Goal: Check status: Check status

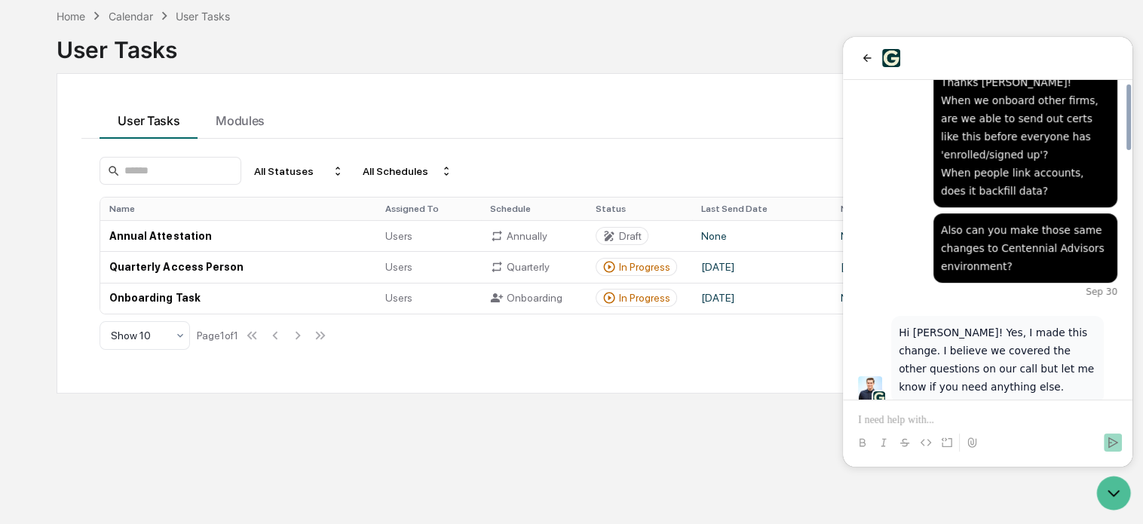
scroll to position [1203, 0]
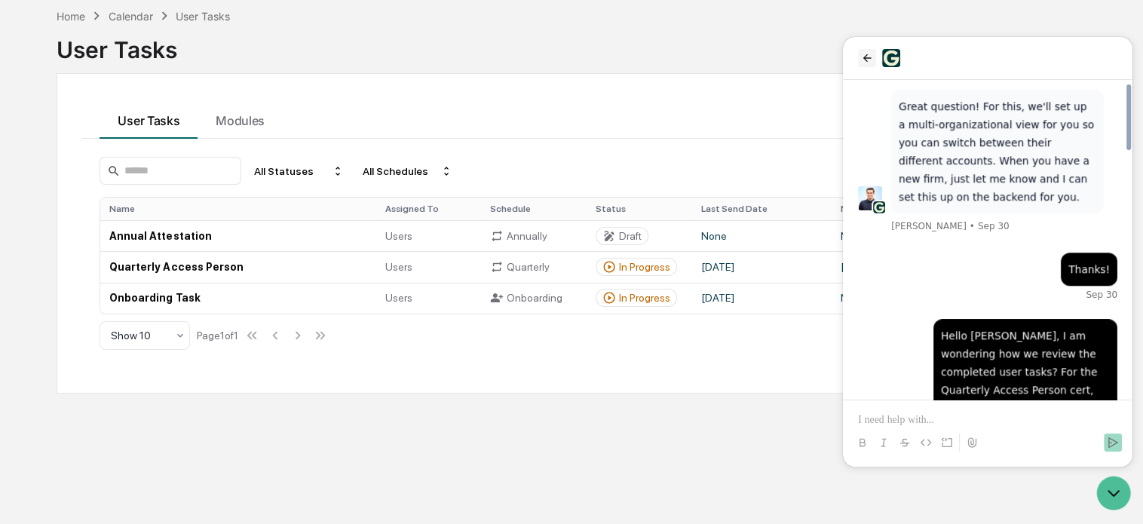
click at [866, 57] on icon "back" at bounding box center [867, 58] width 12 height 12
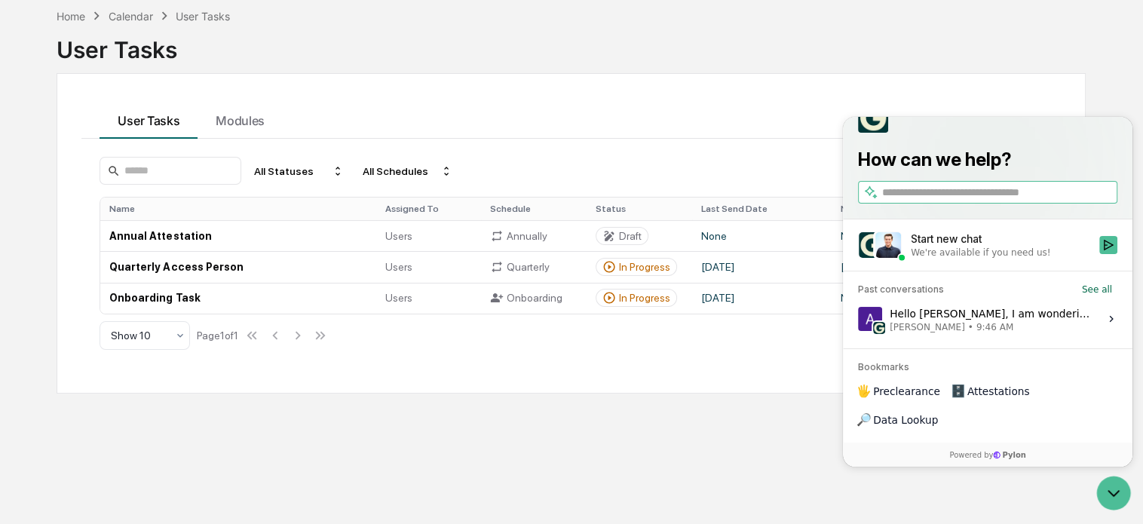
click at [1029, 333] on div "Hello [PERSON_NAME], I am wondering how we review the completed user tasks? For…" at bounding box center [990, 318] width 201 height 29
click at [858, 319] on button "View issue" at bounding box center [857, 318] width 1 height 1
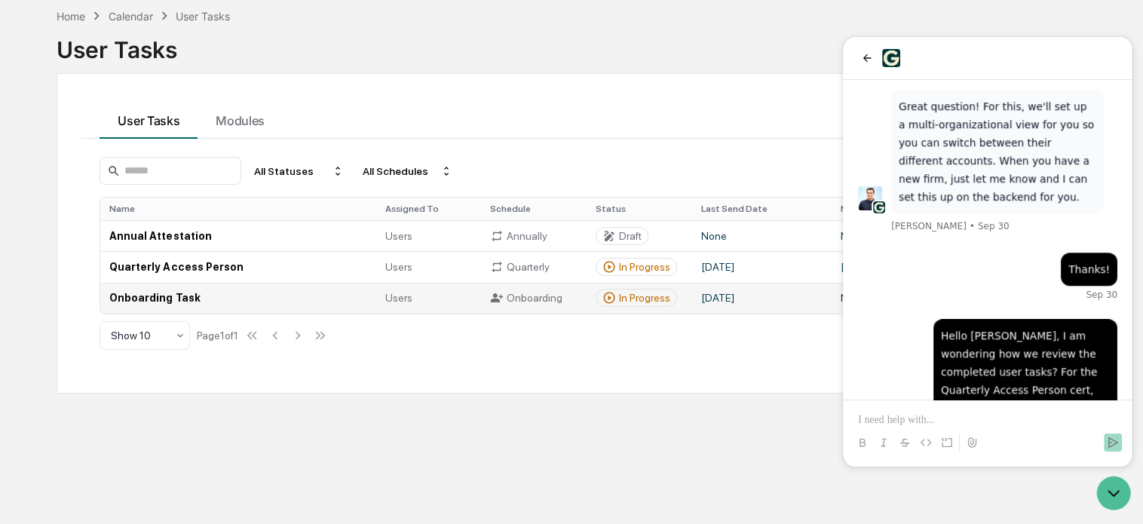
click at [195, 291] on td "Onboarding Task" at bounding box center [237, 298] width 275 height 31
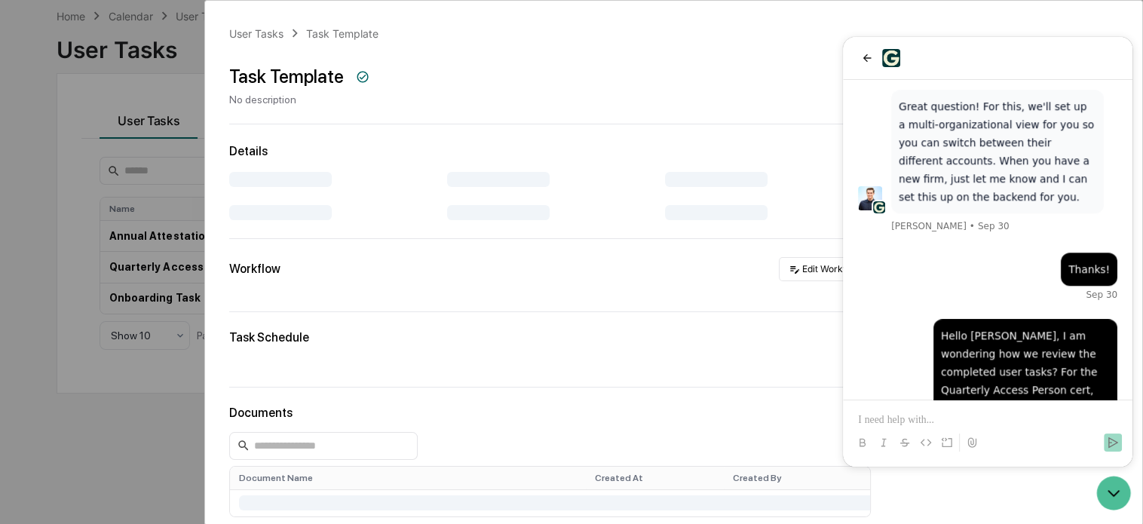
click at [147, 267] on div "User Tasks Task Template Task Template No description Details Workflow Edit Wor…" at bounding box center [571, 262] width 1143 height 524
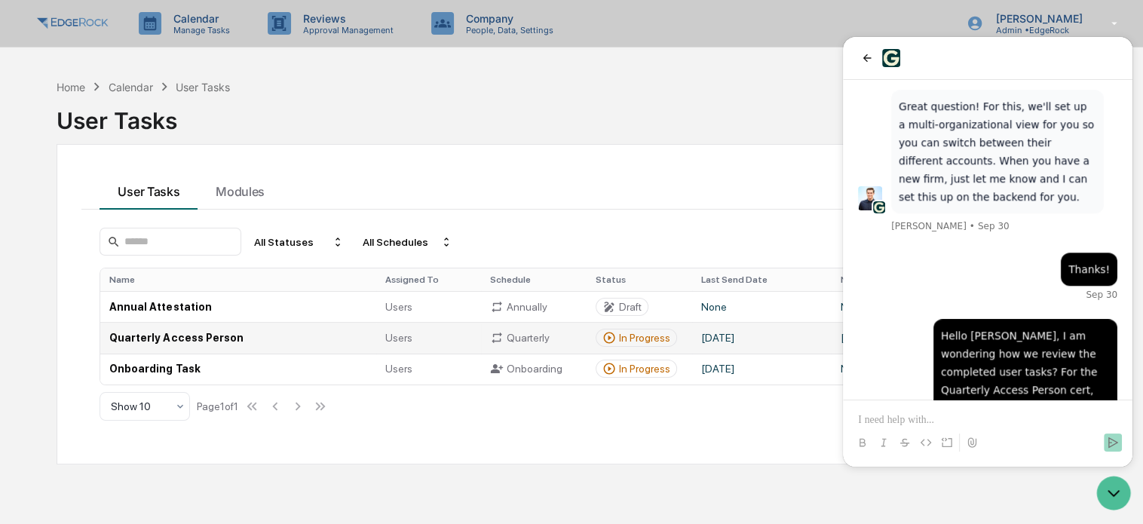
click at [170, 337] on td "Quarterly Access Person" at bounding box center [237, 337] width 275 height 31
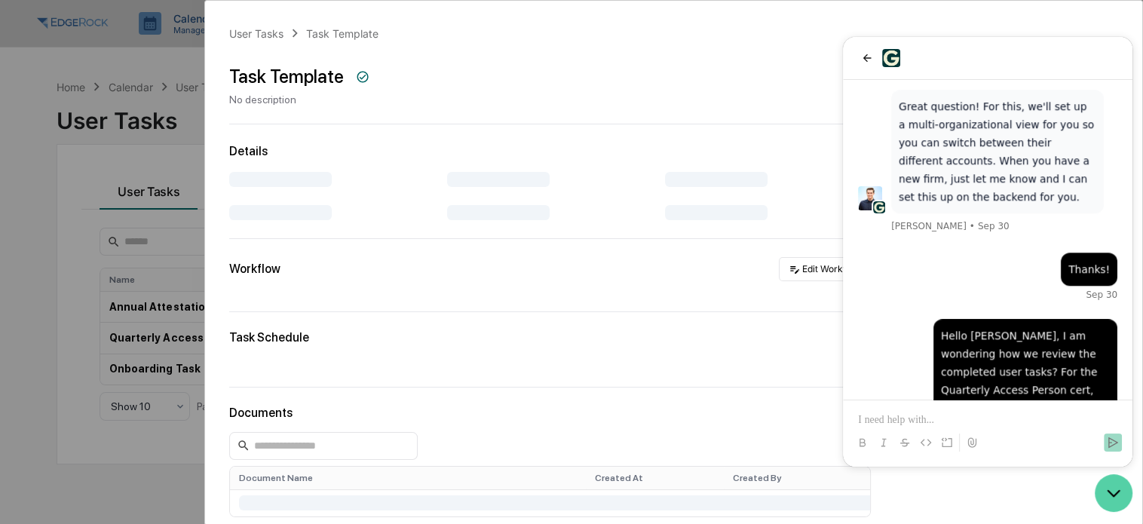
click at [1120, 501] on icon "Open customer support" at bounding box center [1114, 493] width 38 height 38
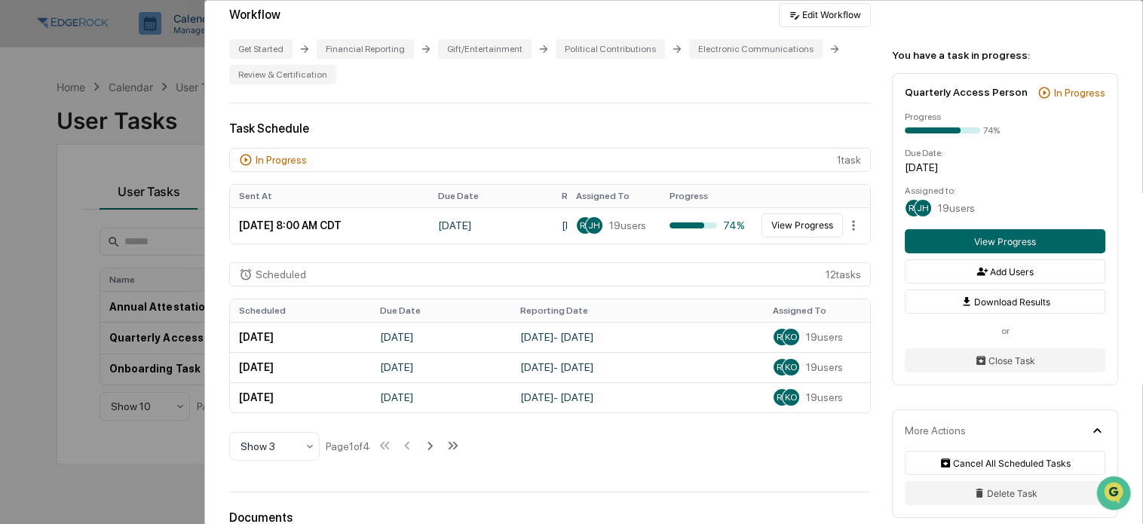
scroll to position [376, 0]
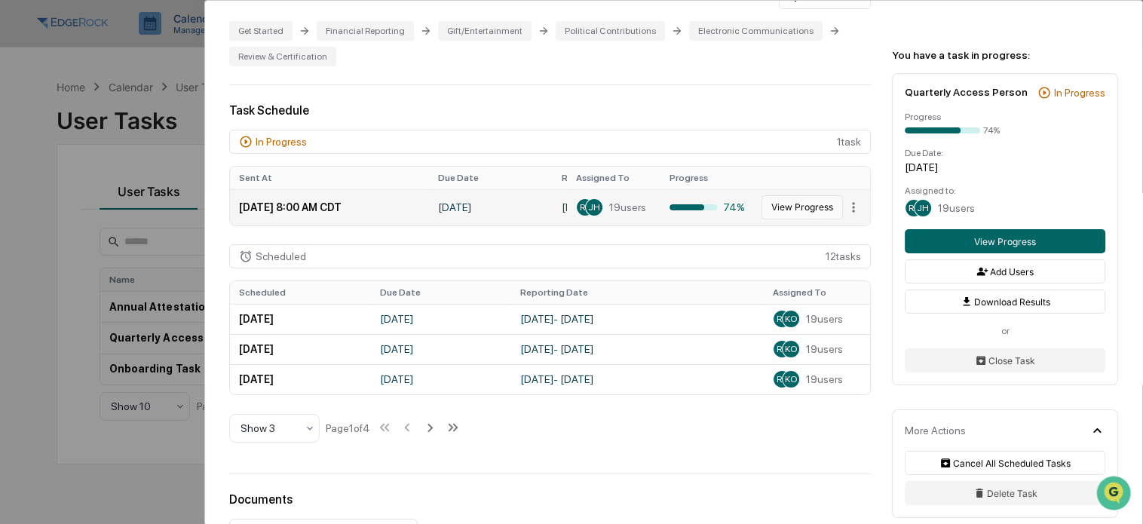
click at [790, 204] on button "View Progress" at bounding box center [802, 207] width 81 height 24
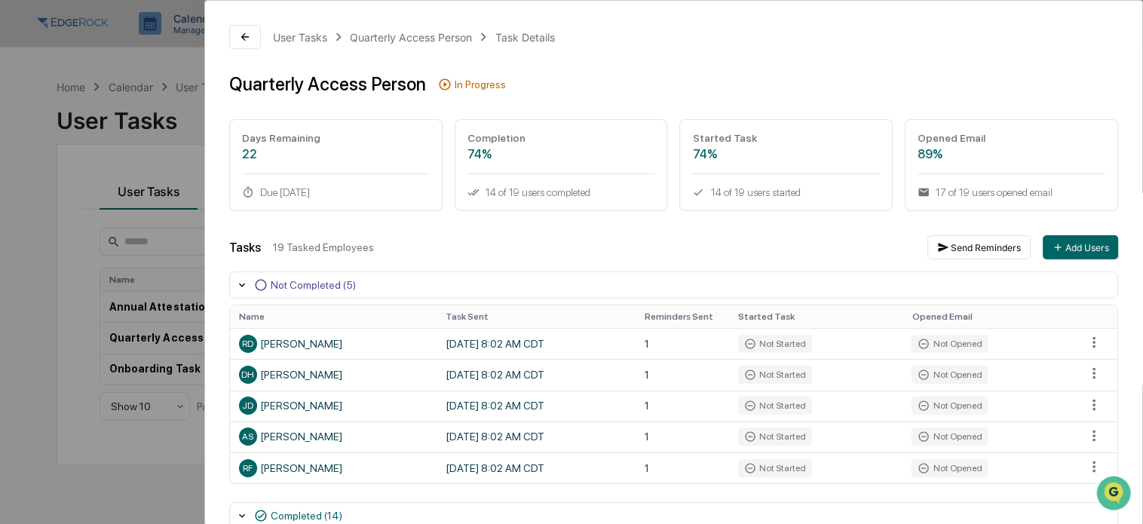
scroll to position [75, 0]
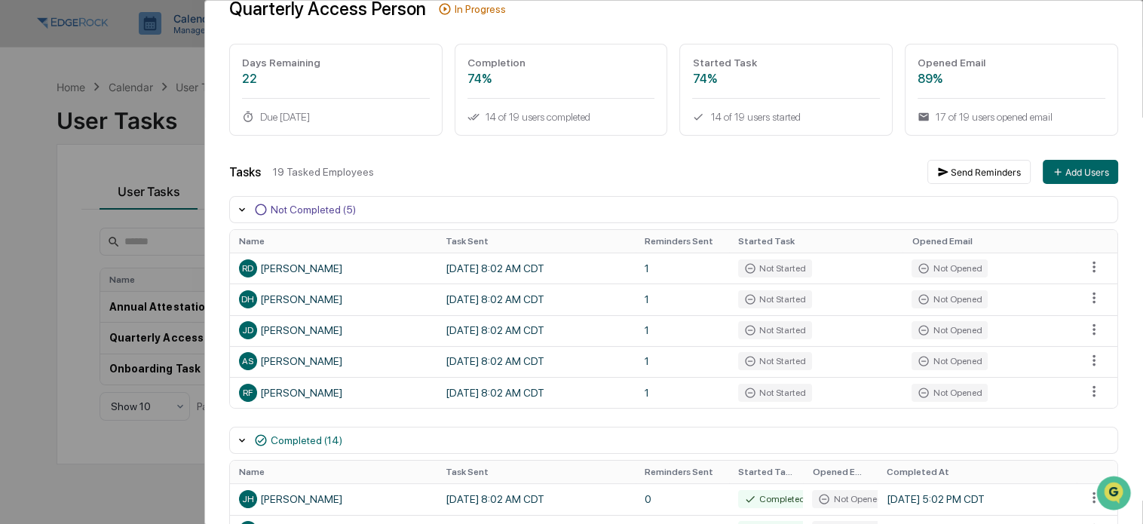
click at [131, 246] on div "User Tasks Quarterly Access Person Task Details Quarterly Access Person In Prog…" at bounding box center [571, 262] width 1143 height 524
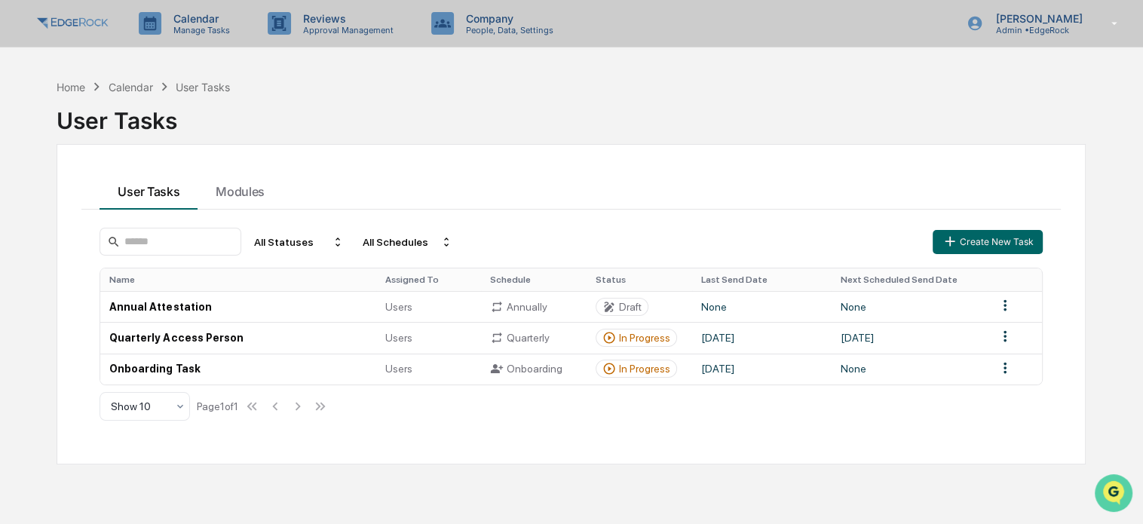
click at [1114, 496] on icon "Open customer support" at bounding box center [1114, 512] width 38 height 38
